Goal: Transaction & Acquisition: Obtain resource

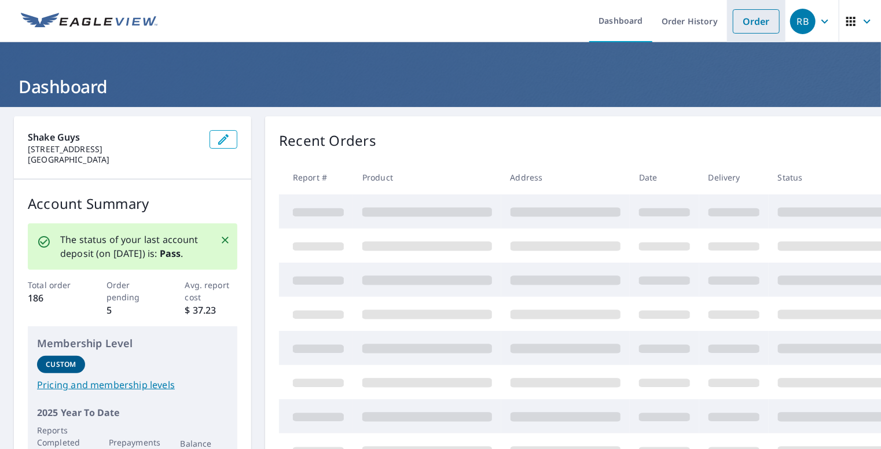
click at [761, 20] on link "Order" at bounding box center [756, 21] width 47 height 24
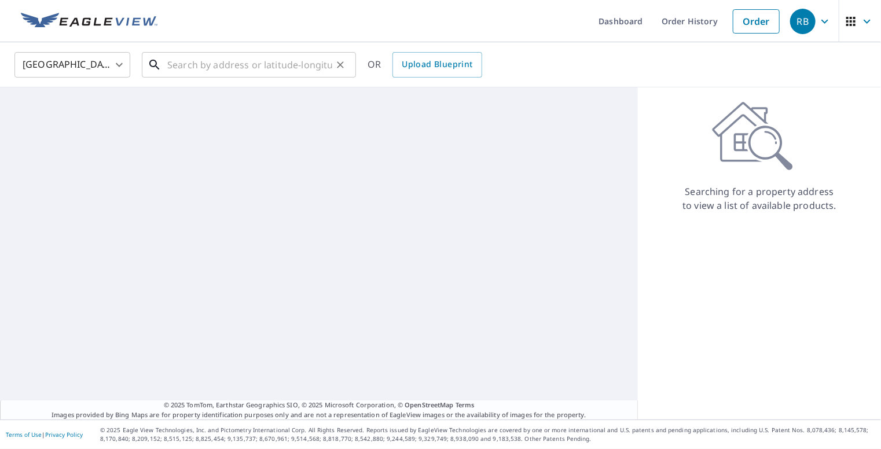
click at [230, 72] on input "text" at bounding box center [249, 65] width 165 height 32
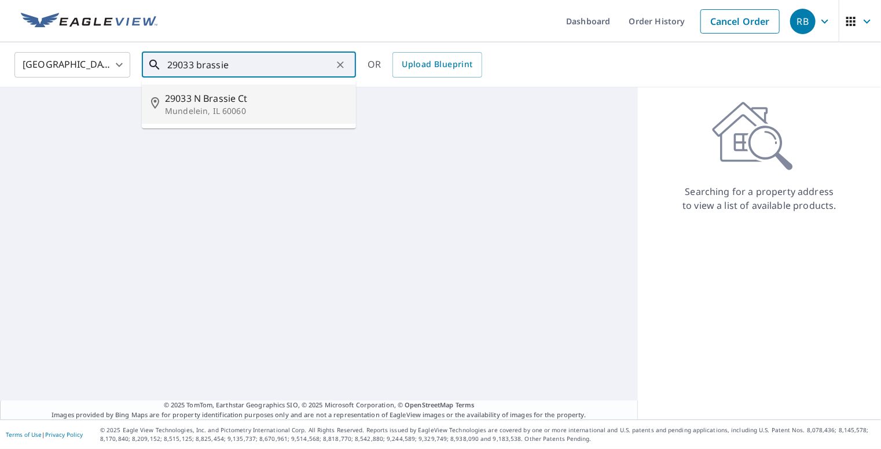
click at [226, 94] on span "29033 N Brassie Ct" at bounding box center [256, 98] width 182 height 14
type input "29033 N Brassie Ct Mundelein, IL 60060"
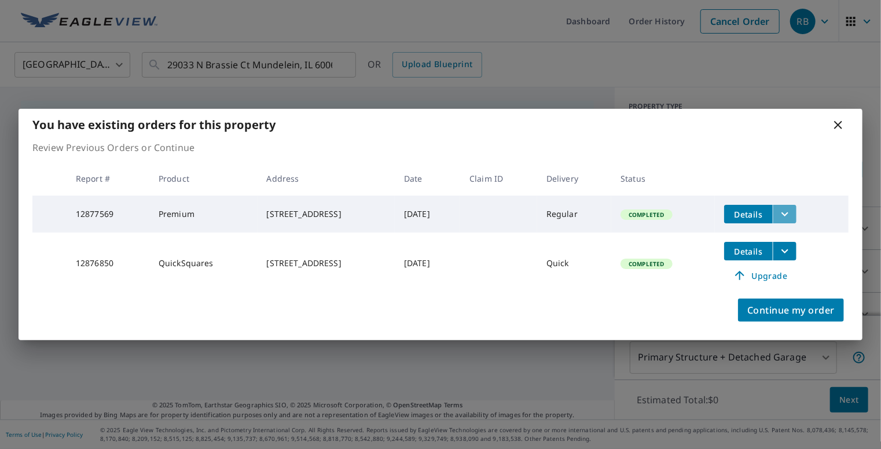
click at [783, 213] on icon "filesDropdownBtn-12877569" at bounding box center [785, 214] width 14 height 14
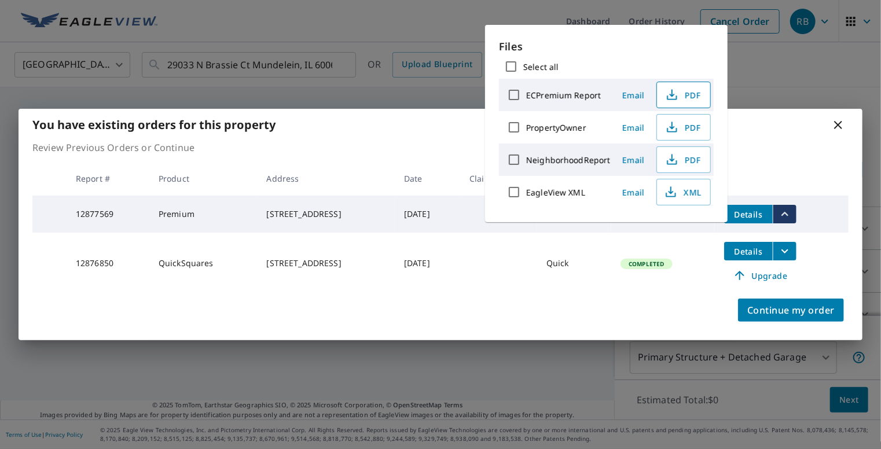
click at [666, 94] on icon "button" at bounding box center [672, 95] width 14 height 14
click at [670, 192] on icon "button" at bounding box center [671, 190] width 5 height 8
click at [838, 119] on icon at bounding box center [838, 125] width 14 height 14
